Goal: Find specific page/section

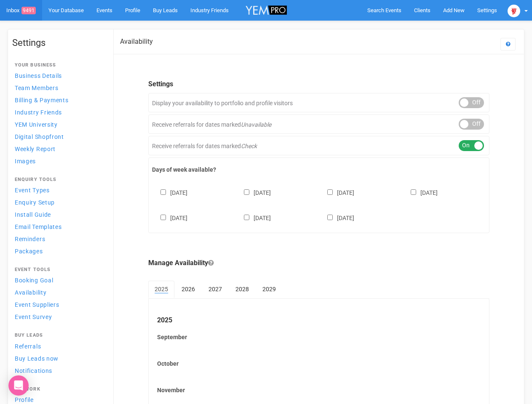
click at [266, 202] on div "[DATE] [DATE] [DATE] [DATE] [DATE] [DATE] [DATE]" at bounding box center [318, 201] width 333 height 51
click at [384, 10] on span "Search Events" at bounding box center [384, 10] width 34 height 6
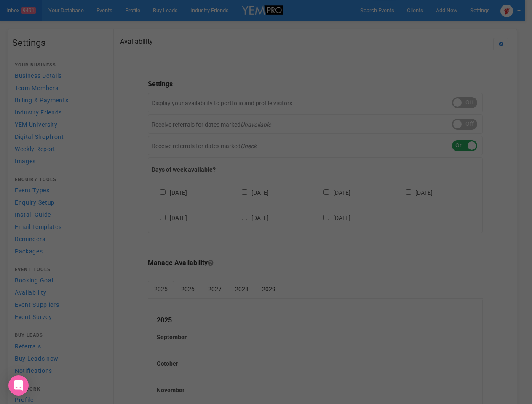
click at [0, 0] on div "Loading..." at bounding box center [0, 0] width 0 height 0
click at [434, 27] on div "Loading..." at bounding box center [266, 202] width 532 height 404
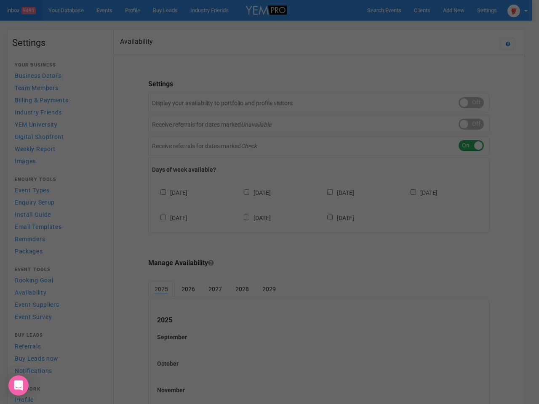
click at [517, 10] on div at bounding box center [269, 202] width 539 height 404
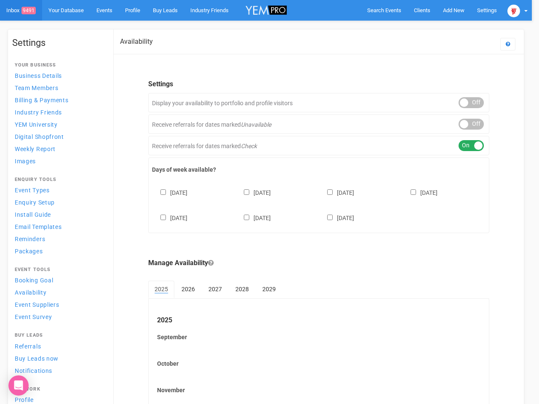
click at [471, 103] on div "ON OFF" at bounding box center [470, 102] width 25 height 11
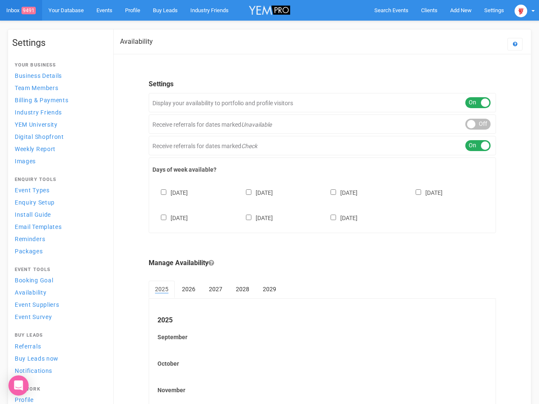
click at [471, 124] on div "ON OFF" at bounding box center [477, 124] width 25 height 11
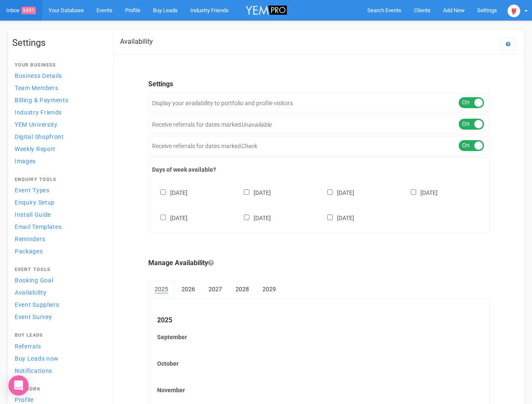
click at [471, 146] on div "ON OFF" at bounding box center [470, 145] width 25 height 11
click at [319, 204] on div "[DATE] [DATE] [DATE] [DATE] [DATE] [DATE] [DATE]" at bounding box center [318, 201] width 333 height 51
